Goal: Use online tool/utility: Utilize a website feature to perform a specific function

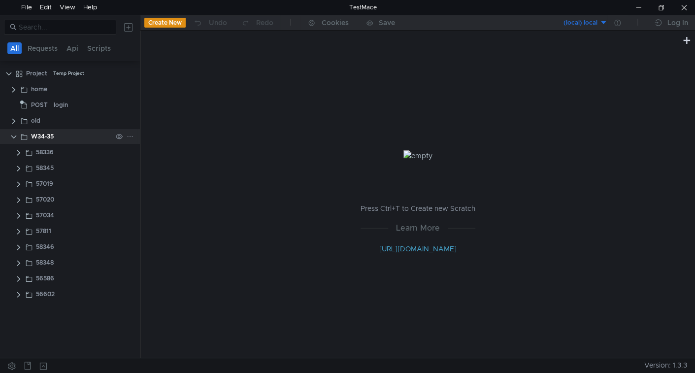
click at [127, 135] on icon at bounding box center [130, 136] width 7 height 7
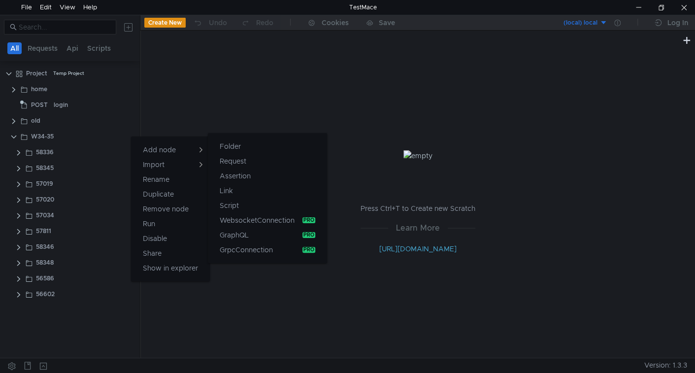
click at [232, 141] on app-tour-anchor "Folder" at bounding box center [230, 146] width 21 height 12
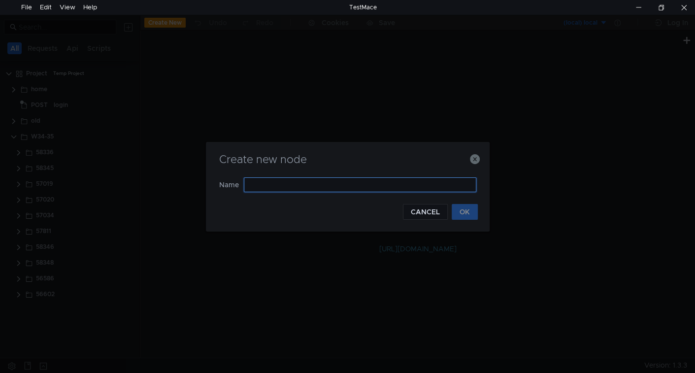
paste input "57022"
type input "57022"
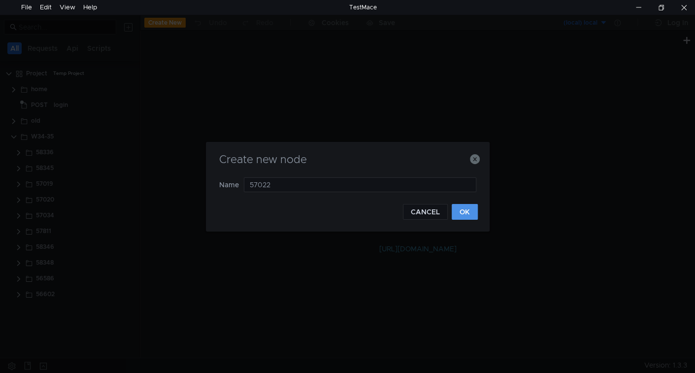
click at [468, 212] on button "OK" at bounding box center [465, 212] width 26 height 16
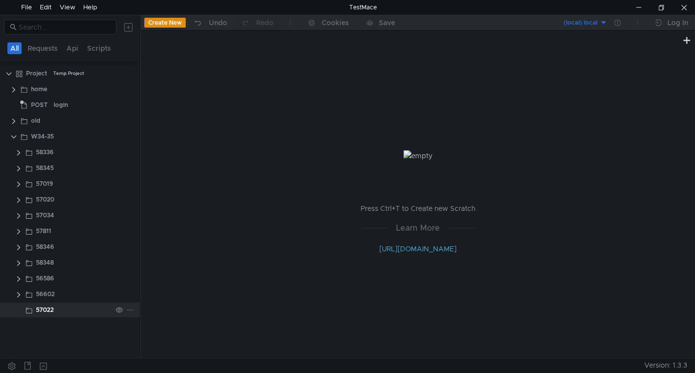
click at [50, 308] on div "57022" at bounding box center [45, 309] width 18 height 15
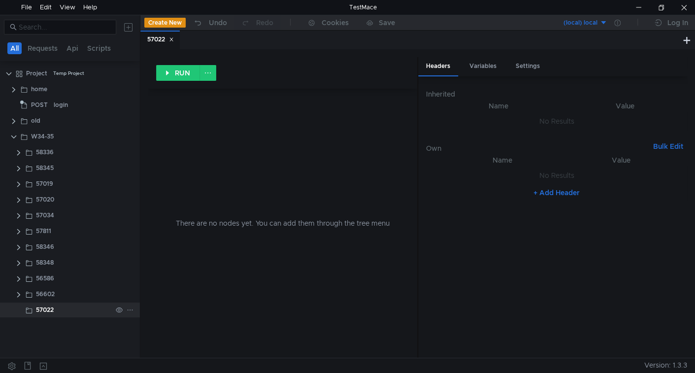
click at [44, 313] on div "57022" at bounding box center [45, 309] width 18 height 15
click at [17, 298] on clr-icon at bounding box center [19, 295] width 8 height 8
click at [76, 308] on div "decisions" at bounding box center [72, 309] width 27 height 15
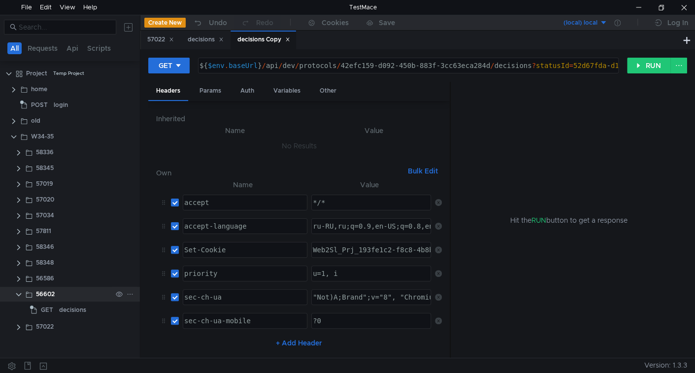
click at [19, 296] on clr-icon at bounding box center [19, 295] width 8 height 8
click at [16, 311] on clr-icon at bounding box center [19, 310] width 8 height 8
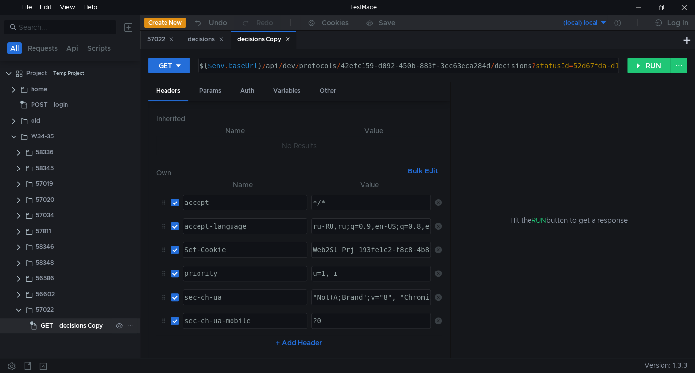
click at [60, 323] on div "decisions Copy" at bounding box center [81, 325] width 44 height 15
click at [284, 62] on div "${ $env . baseUrl } / api / dev / protocols / 42efc159-d092-450b-883f-3cc63eca2…" at bounding box center [460, 74] width 525 height 24
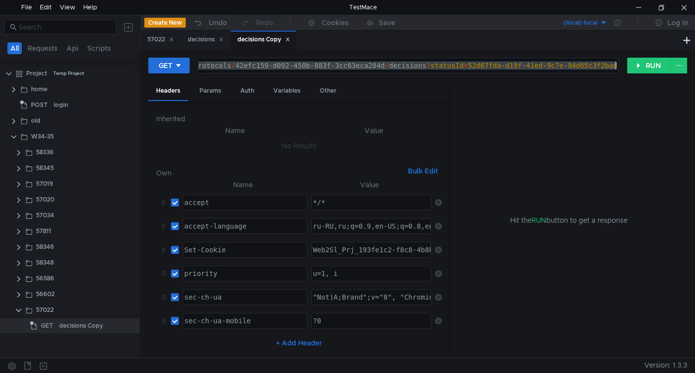
paste textarea "ContractsController"
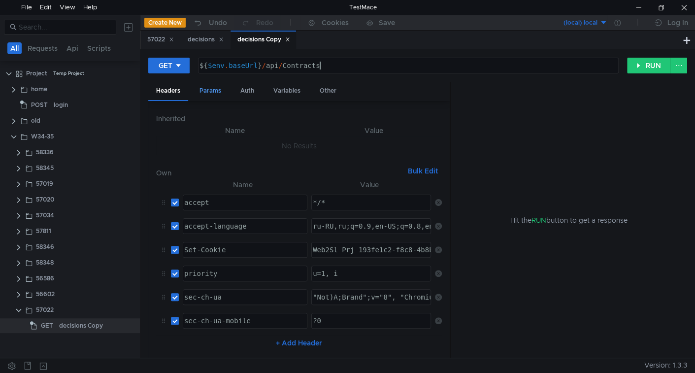
click at [221, 92] on div "Params" at bounding box center [210, 91] width 37 height 18
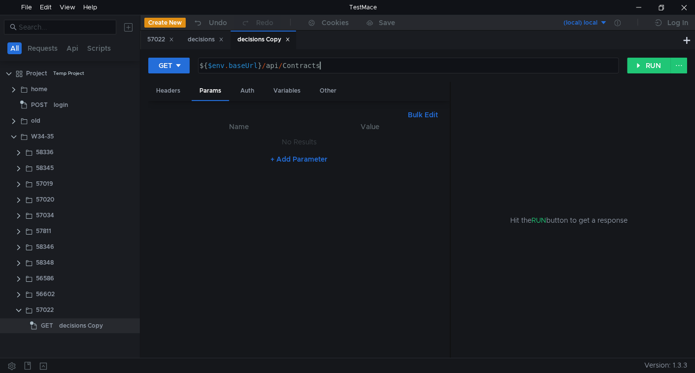
click at [330, 69] on div "${ $env . baseUrl } / api / Contracts" at bounding box center [408, 74] width 420 height 24
paste textarea "b7ededc8-d37b-4f2c-9a8c-0c3e2f49db5e"
type textarea "${$env.baseUrl}/api/Contracts/b7ededc8-d37b-4f2c-9a8c-0c3e2f49db5e"
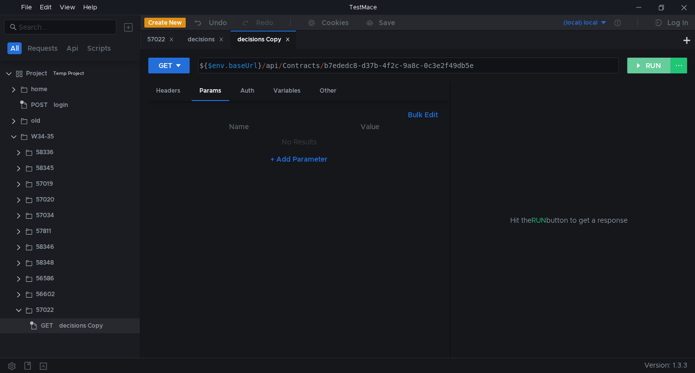
drag, startPoint x: 647, startPoint y: 71, endPoint x: 429, endPoint y: 137, distance: 228.0
click at [647, 71] on button "RUN" at bounding box center [649, 66] width 44 height 16
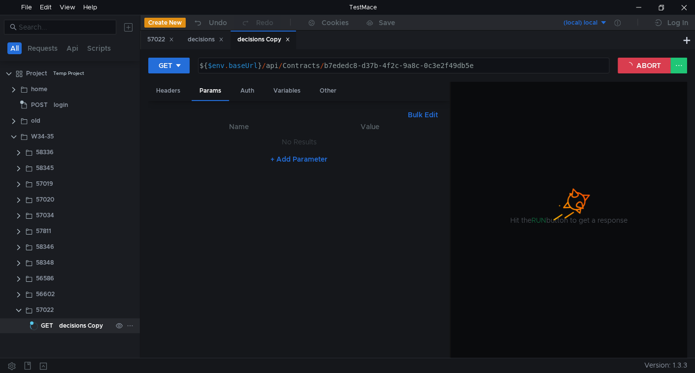
click at [77, 330] on div "decisions Copy" at bounding box center [81, 325] width 44 height 15
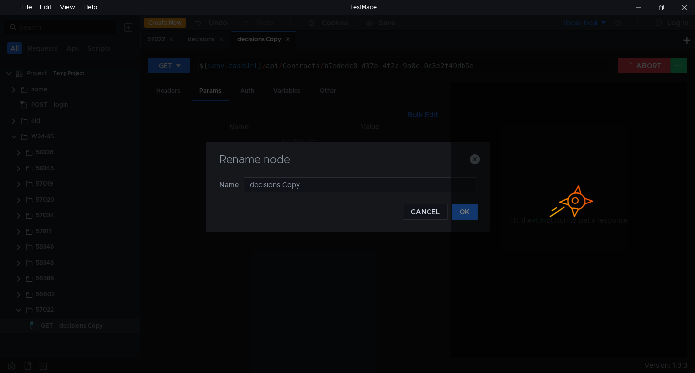
type input "decisions"
click at [310, 182] on input "contrac" at bounding box center [360, 184] width 233 height 15
type input "contract view"
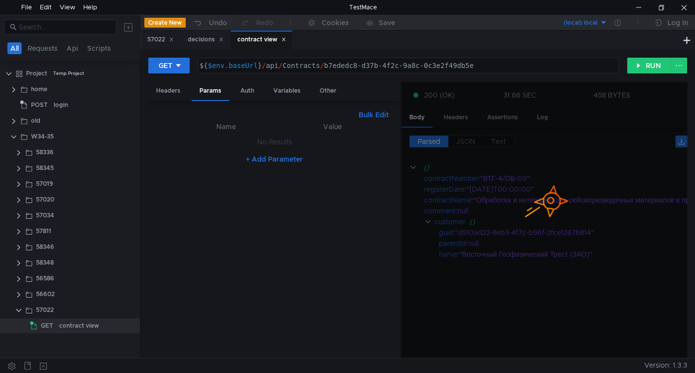
drag, startPoint x: 450, startPoint y: 166, endPoint x: 401, endPoint y: 161, distance: 49.6
click at [401, 161] on as-split "Headers Params Auth Variables Other Bulk Edit XXXXXXXXXXXXXXXXXXXXXXXXXXXXXXXXX…" at bounding box center [417, 220] width 539 height 277
click at [224, 39] on icon at bounding box center [221, 39] width 5 height 5
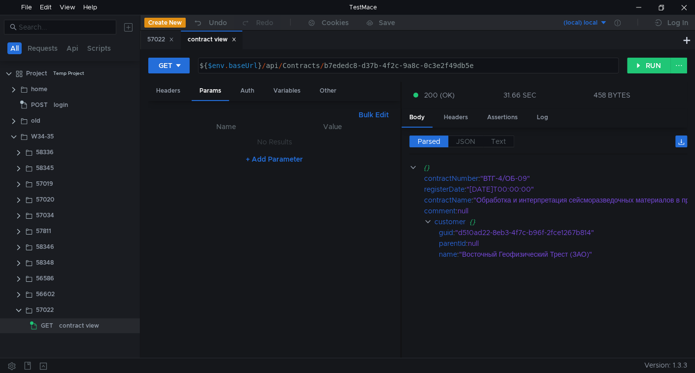
click at [173, 41] on icon at bounding box center [171, 39] width 5 height 5
click at [467, 145] on label "JSON" at bounding box center [465, 141] width 35 height 12
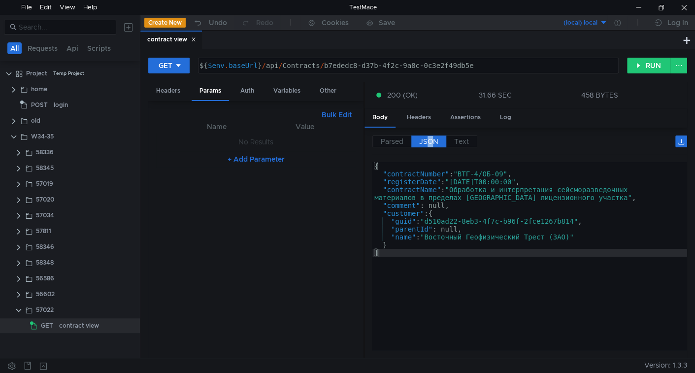
drag, startPoint x: 401, startPoint y: 174, endPoint x: 363, endPoint y: 172, distance: 37.5
click at [364, 172] on div at bounding box center [364, 220] width 1 height 277
click at [386, 139] on span "Parsed" at bounding box center [391, 141] width 23 height 9
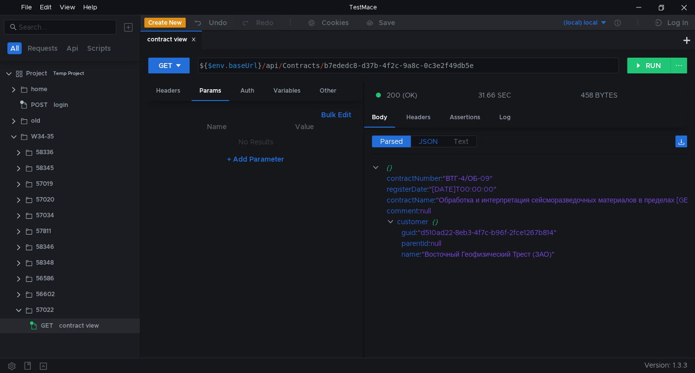
click at [421, 137] on span "JSON" at bounding box center [428, 141] width 19 height 9
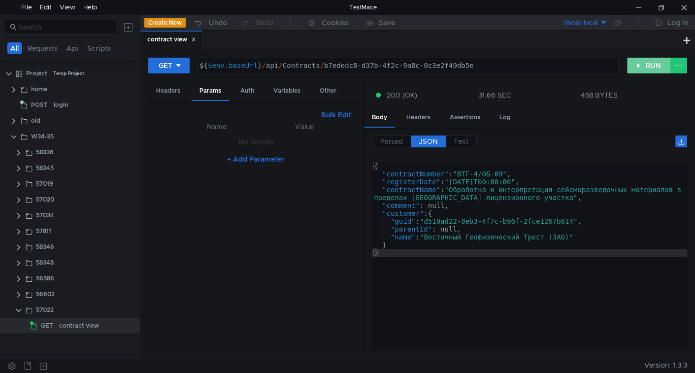
click at [649, 71] on button "RUN" at bounding box center [649, 66] width 44 height 16
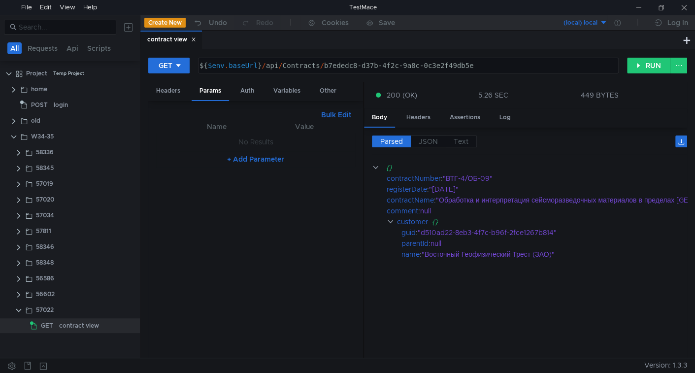
scroll to position [0, 8]
